Goal: Task Accomplishment & Management: Use online tool/utility

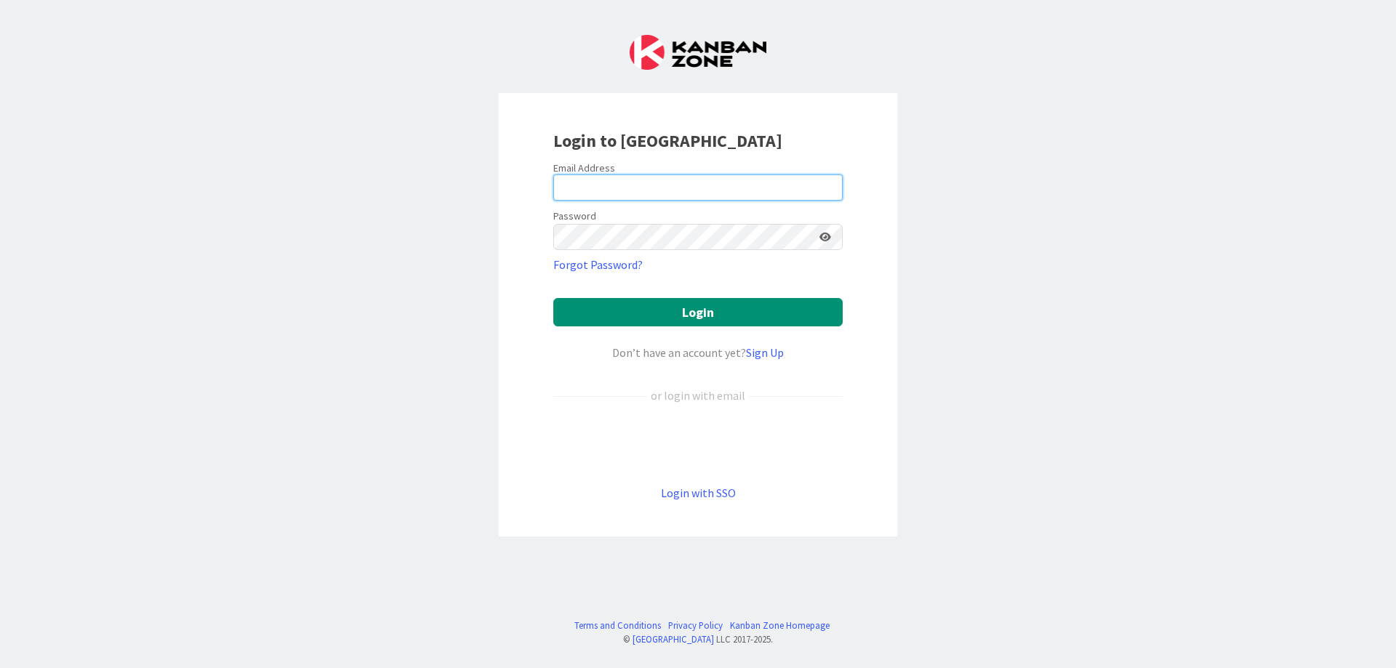
click at [667, 187] on input "email" at bounding box center [697, 188] width 289 height 26
type input "[PERSON_NAME][EMAIL_ADDRESS][DOMAIN_NAME]"
click at [553, 298] on button "Login" at bounding box center [697, 312] width 289 height 28
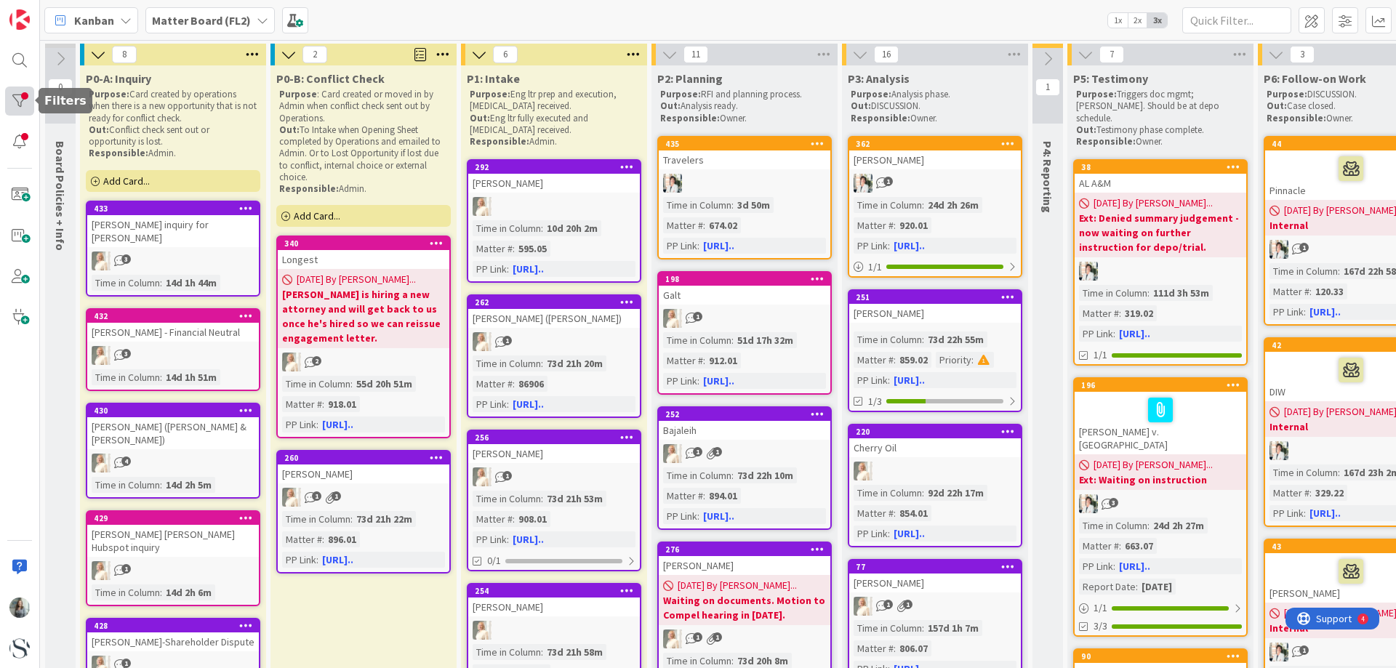
click at [20, 97] on div at bounding box center [19, 101] width 29 height 29
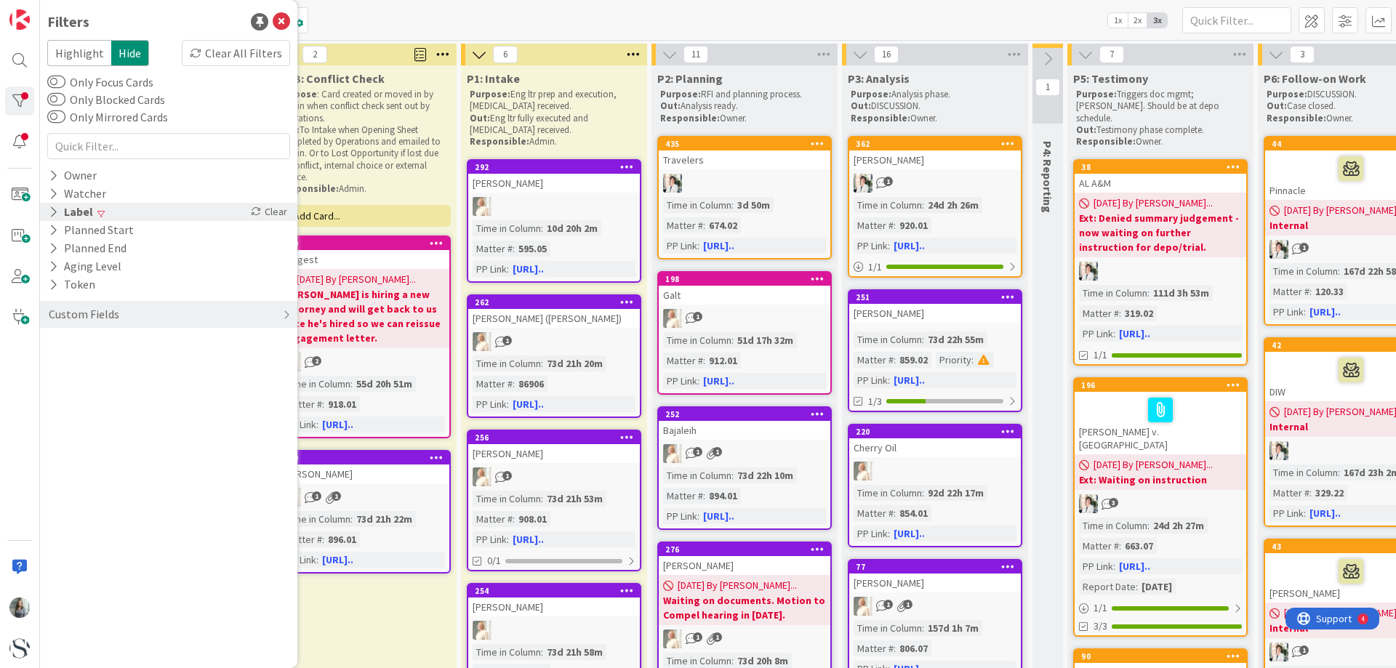
click at [58, 209] on div "Label" at bounding box center [70, 212] width 47 height 18
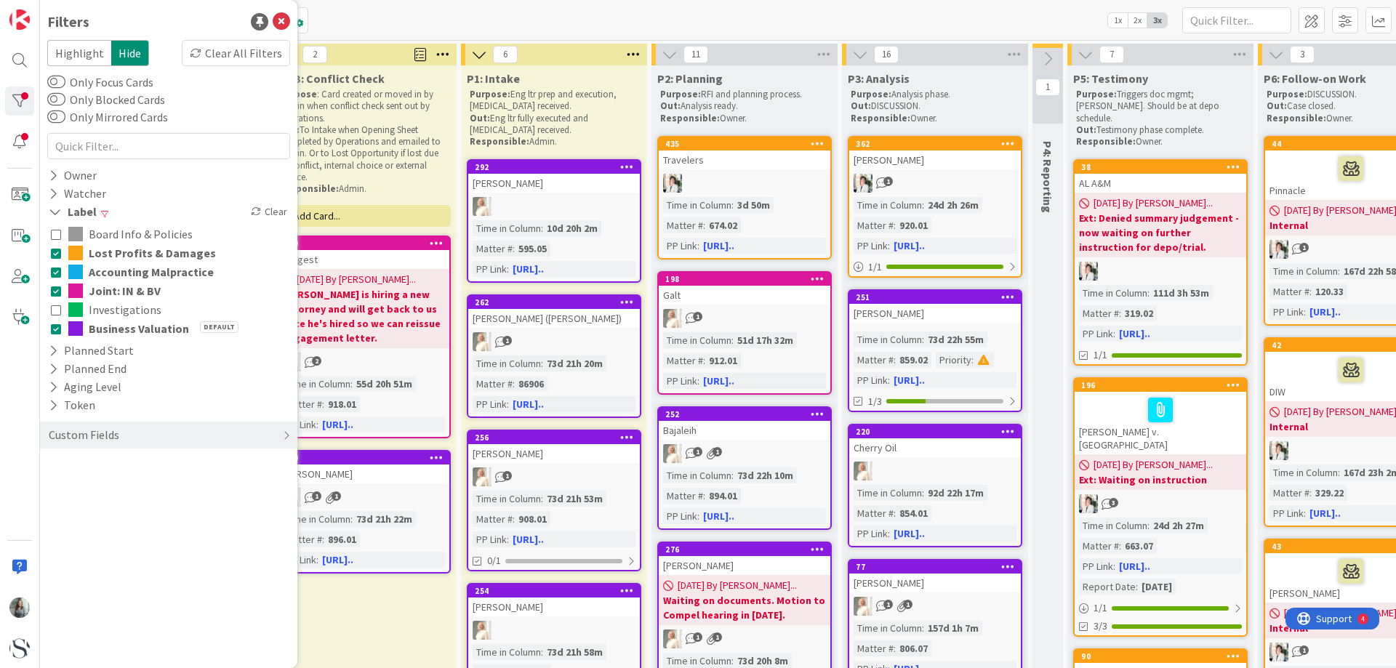
click at [54, 250] on icon at bounding box center [56, 253] width 10 height 10
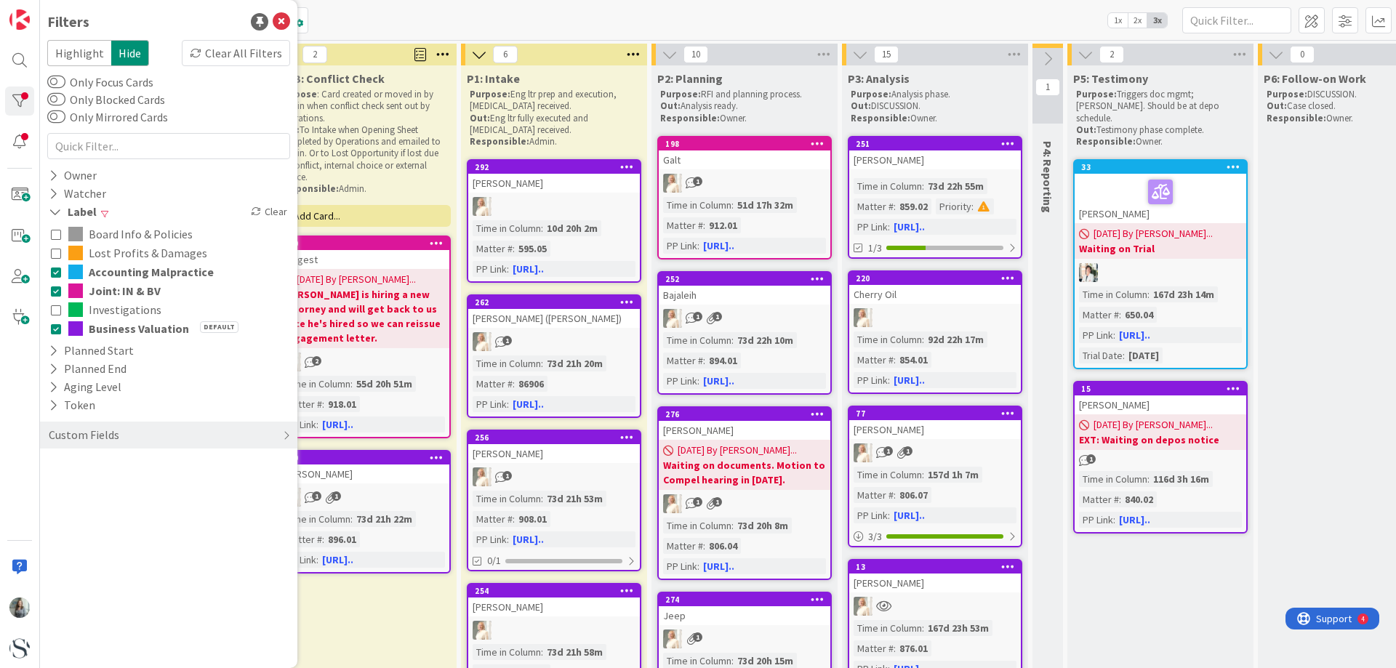
click at [54, 265] on button "Accounting Malpractice" at bounding box center [169, 271] width 236 height 19
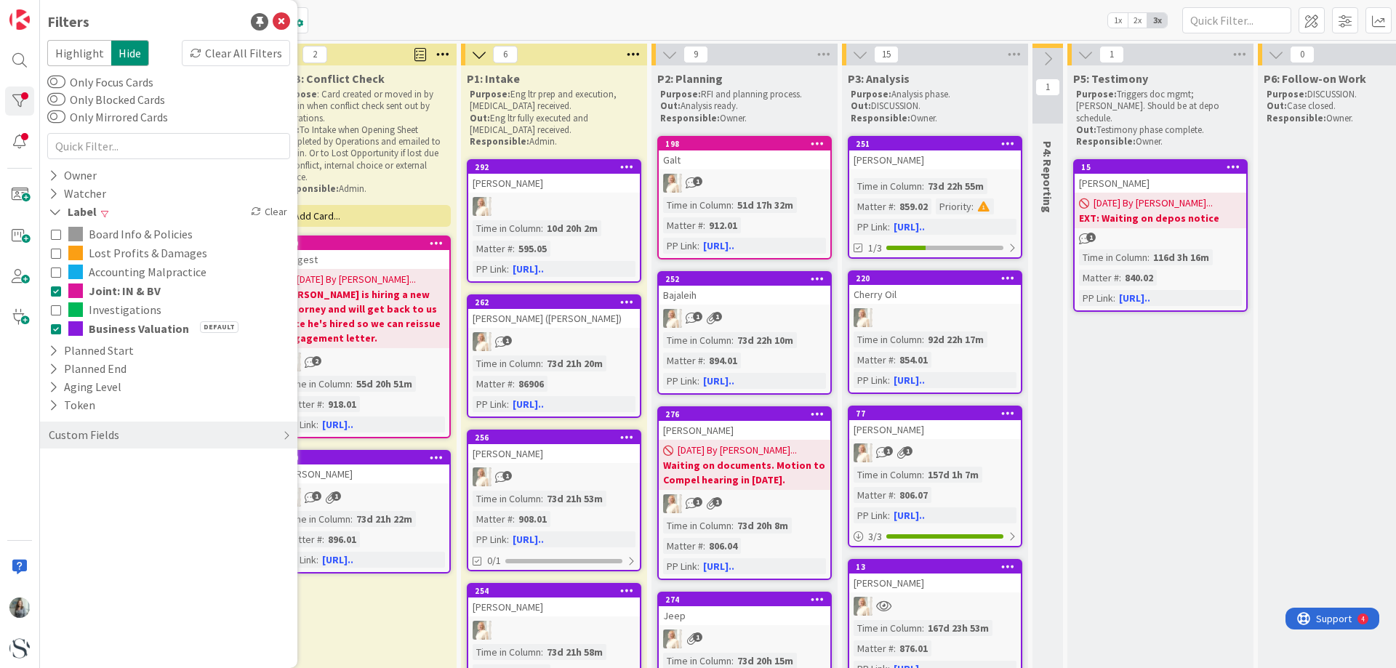
click at [54, 287] on icon at bounding box center [56, 291] width 10 height 10
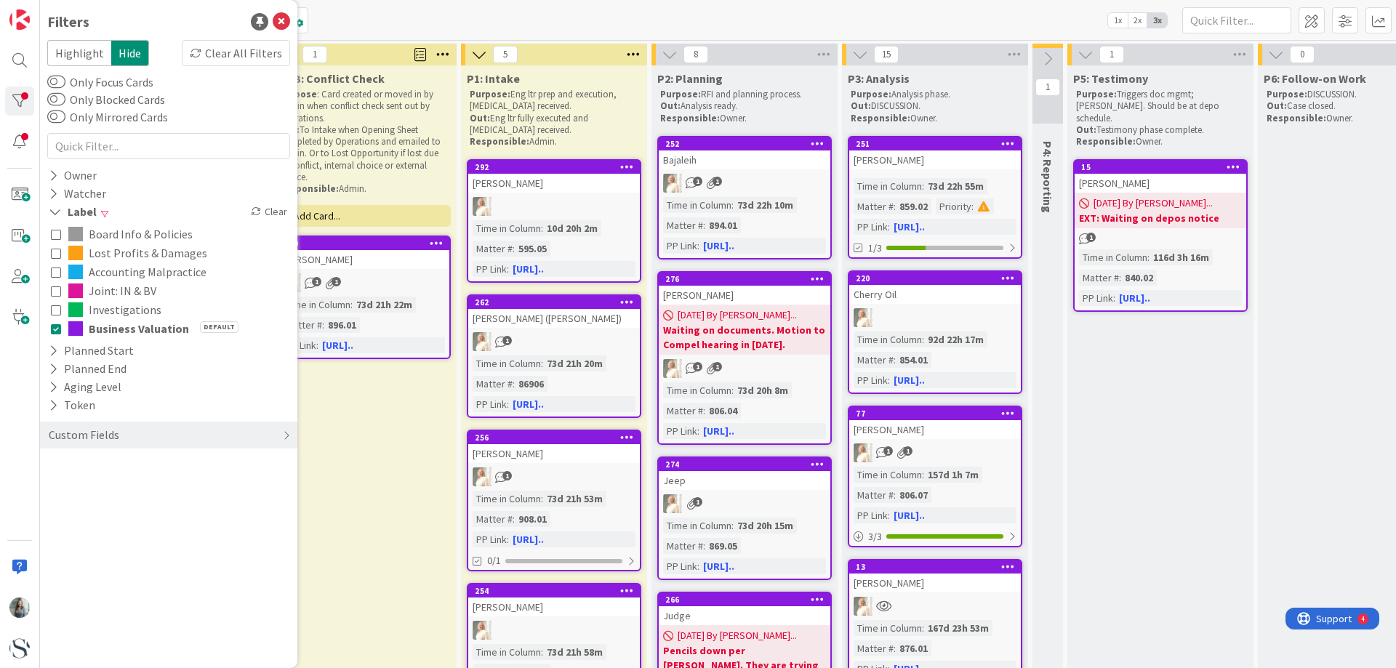
click at [57, 310] on icon at bounding box center [56, 310] width 10 height 10
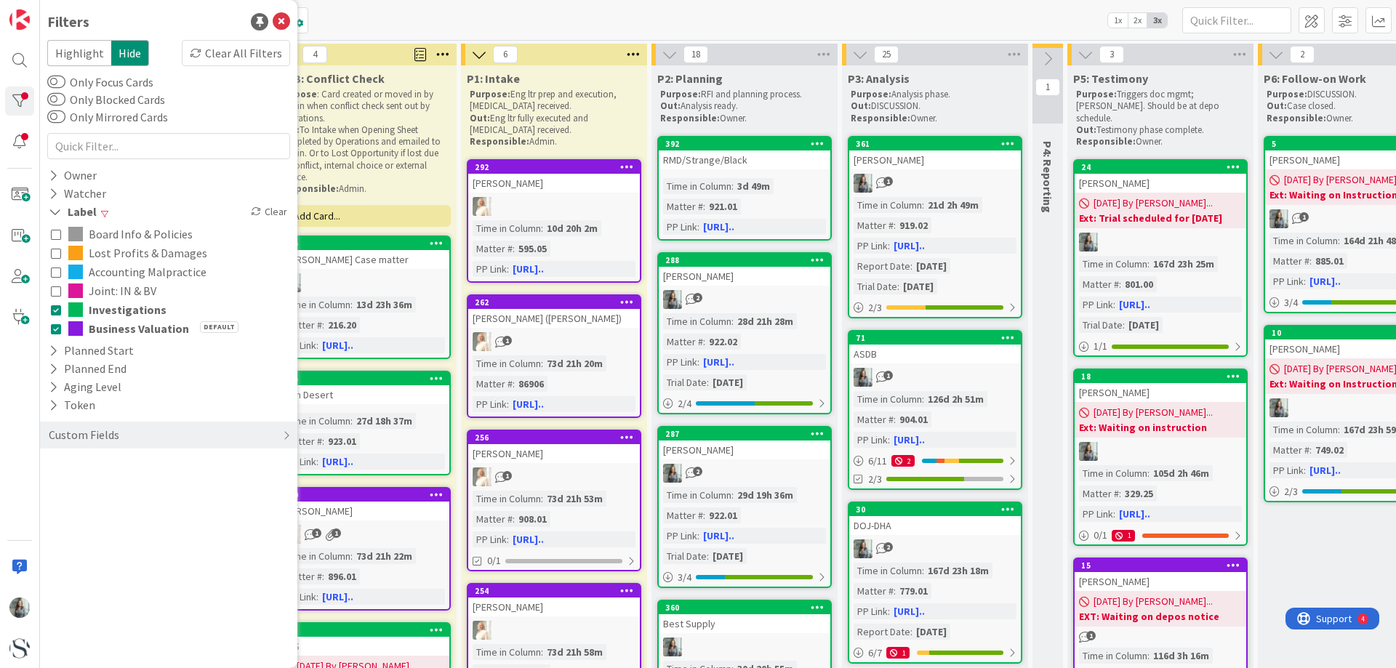
click at [55, 330] on icon at bounding box center [56, 329] width 10 height 10
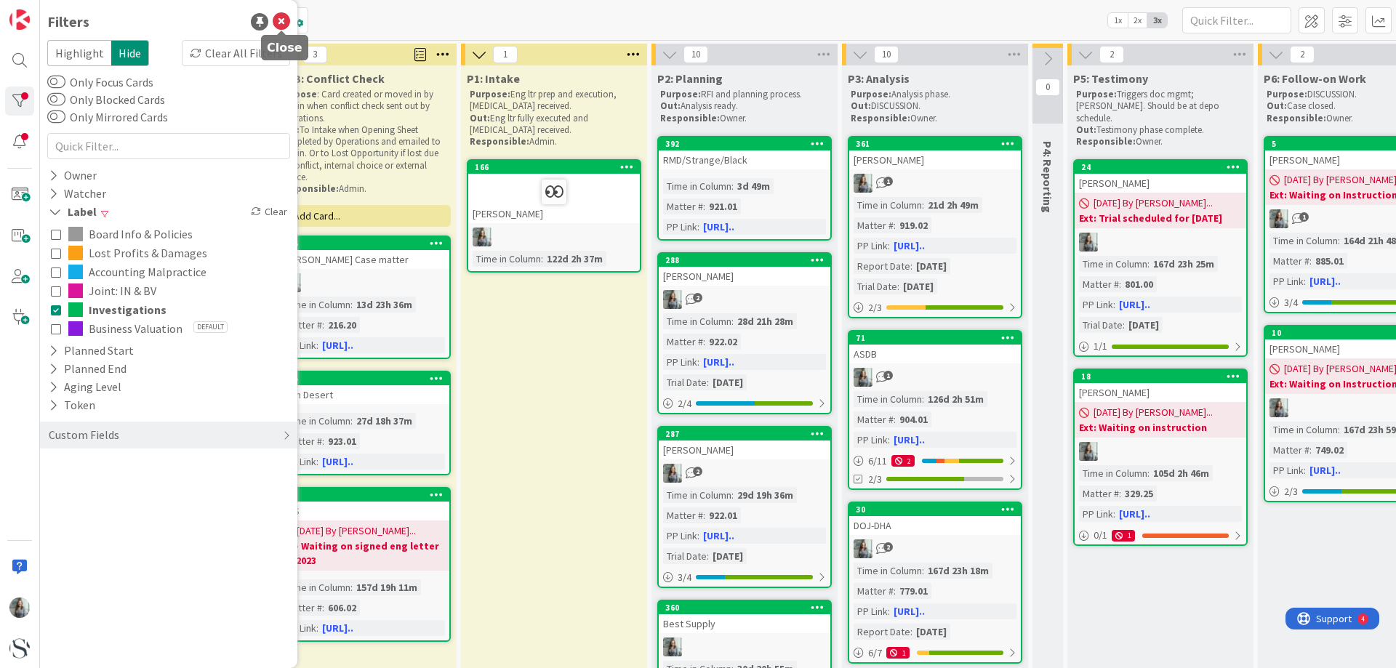
click at [282, 15] on icon at bounding box center [281, 21] width 17 height 17
